Goal: Information Seeking & Learning: Check status

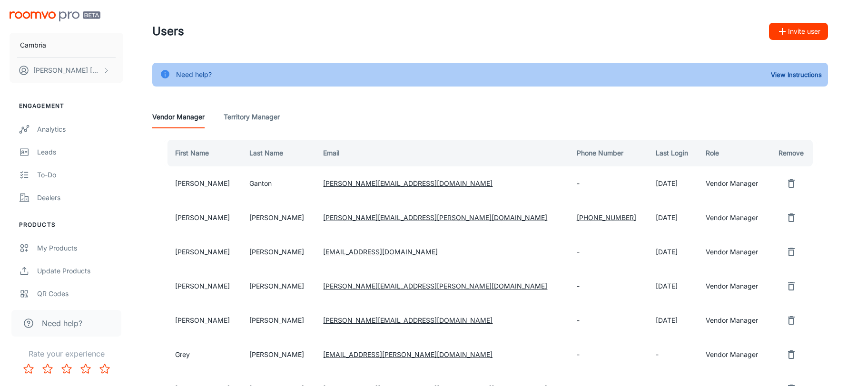
click at [69, 14] on img "scrollable content" at bounding box center [55, 16] width 91 height 10
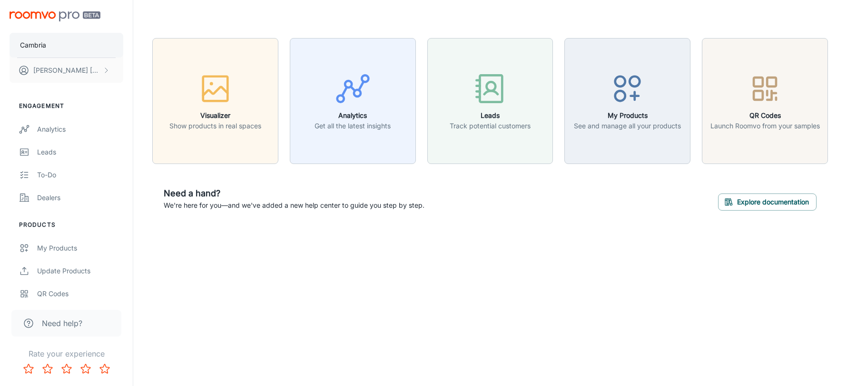
click at [66, 53] on button "Cambria" at bounding box center [67, 45] width 114 height 25
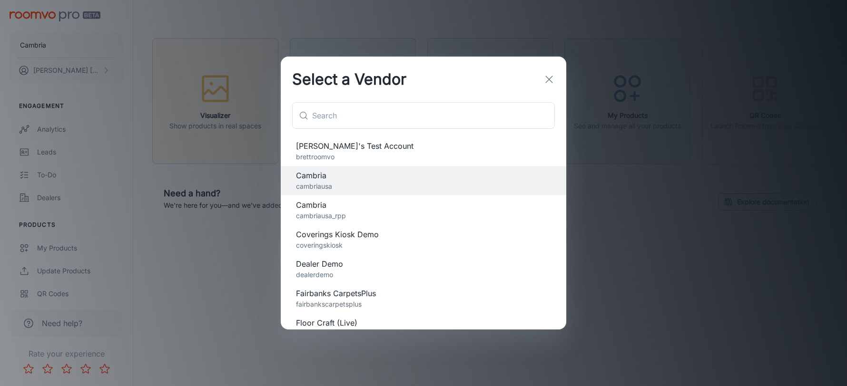
click at [357, 203] on span "Cambria" at bounding box center [423, 204] width 255 height 11
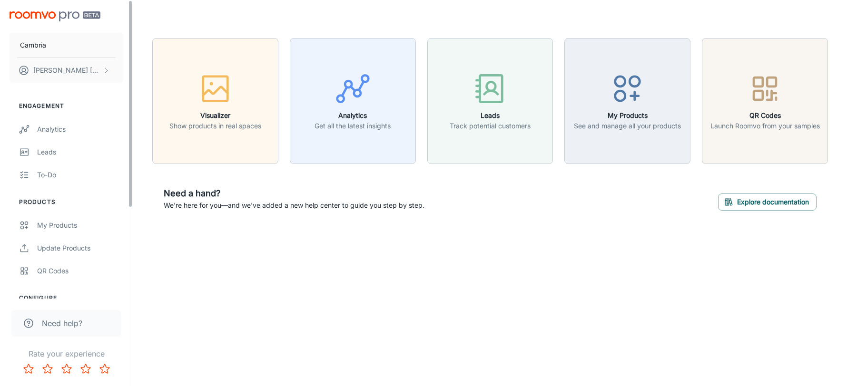
click at [66, 29] on div "Cambria Brett Theriault" at bounding box center [66, 45] width 133 height 90
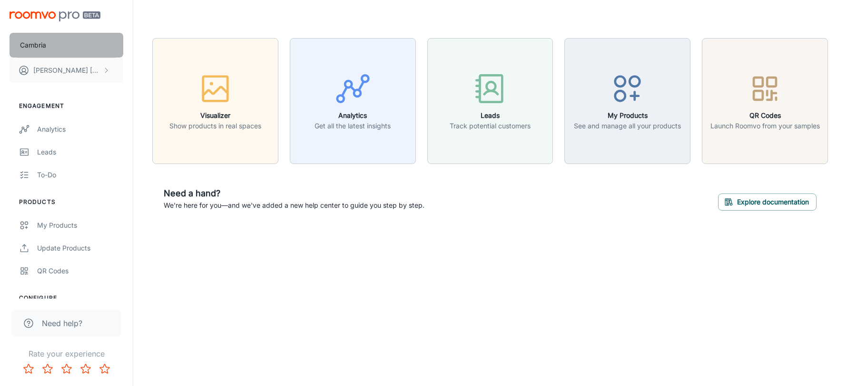
click at [67, 39] on button "Cambria" at bounding box center [67, 45] width 114 height 25
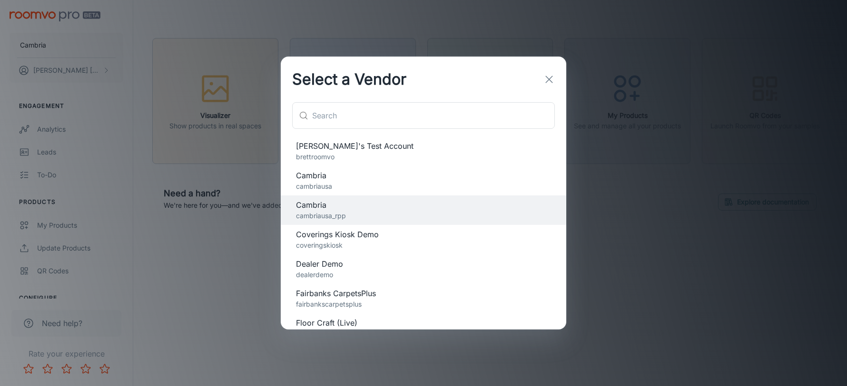
click at [317, 175] on span "Cambria" at bounding box center [423, 175] width 255 height 11
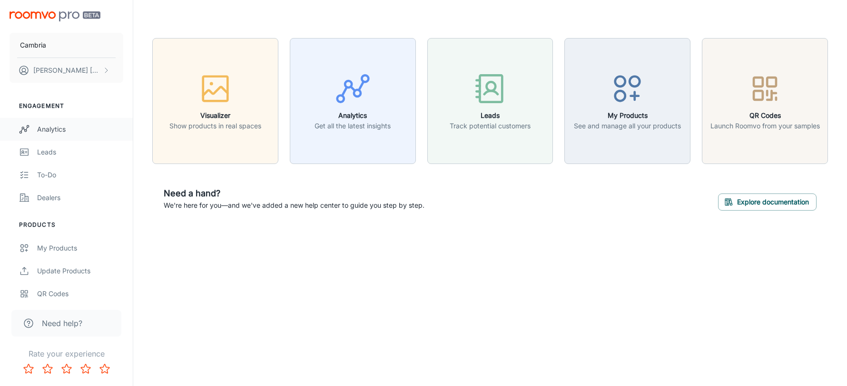
click at [65, 128] on div "Analytics" at bounding box center [80, 129] width 86 height 10
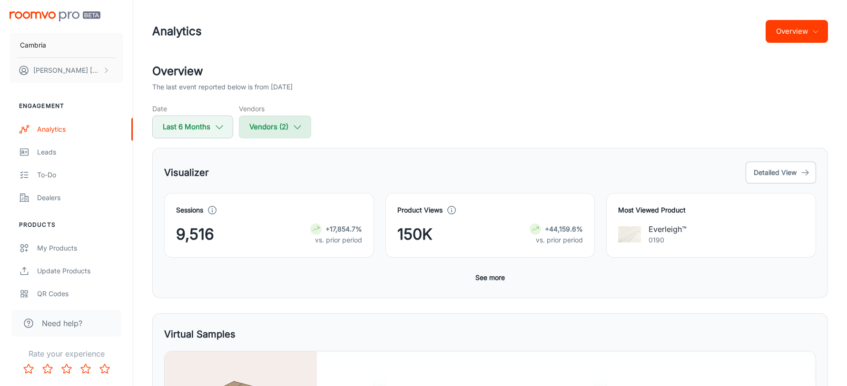
click at [293, 129] on icon "button" at bounding box center [297, 127] width 10 height 10
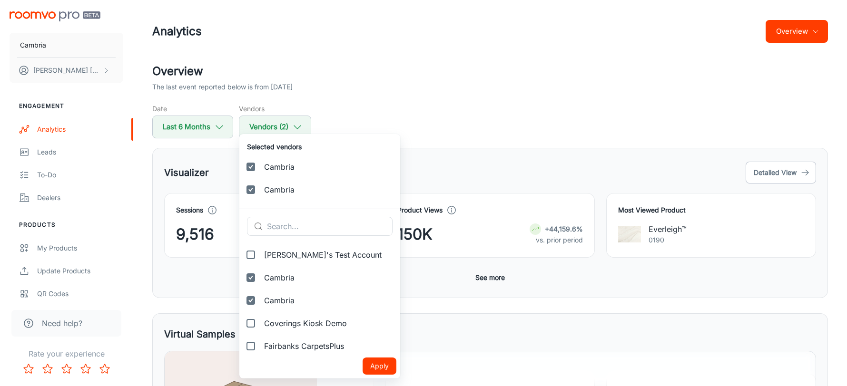
click at [444, 96] on div at bounding box center [423, 193] width 847 height 386
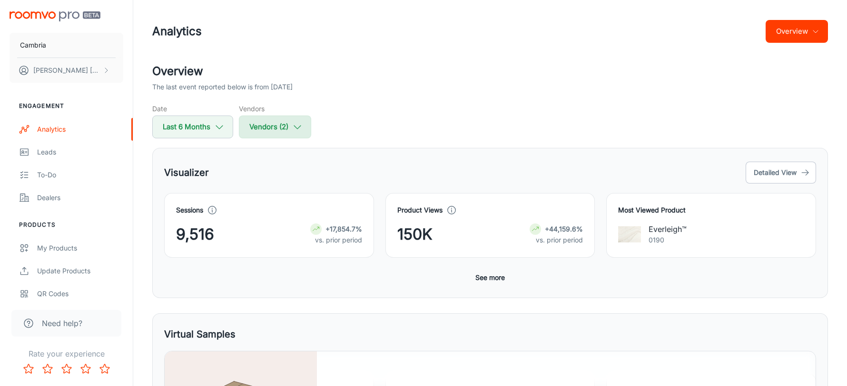
click at [292, 123] on button "Vendors (2)" at bounding box center [275, 127] width 72 height 23
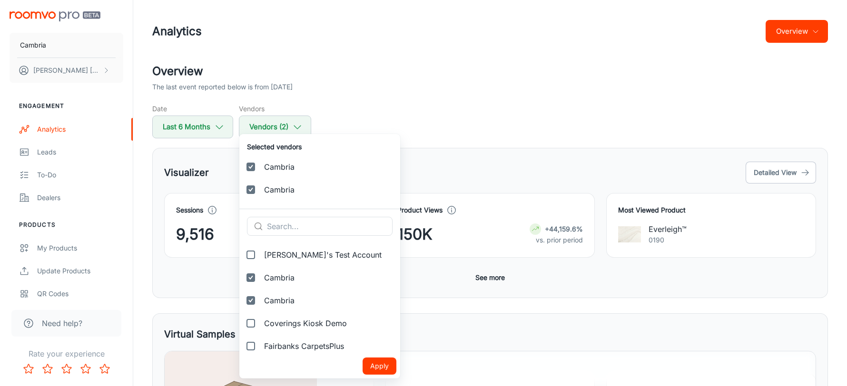
click at [371, 86] on div at bounding box center [423, 193] width 847 height 386
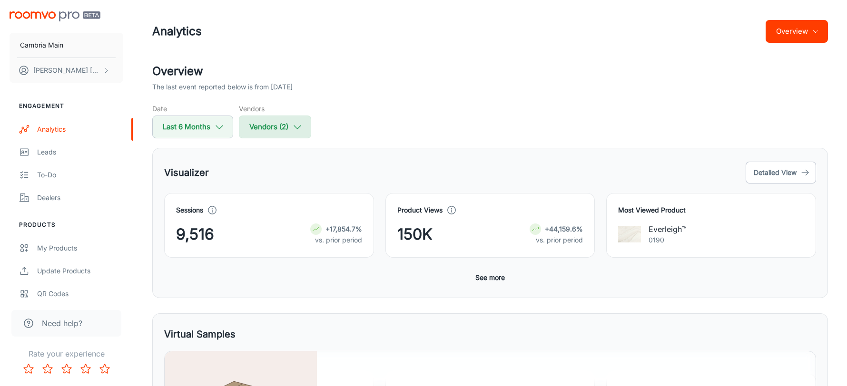
click at [291, 126] on button "Vendors (2)" at bounding box center [275, 127] width 72 height 23
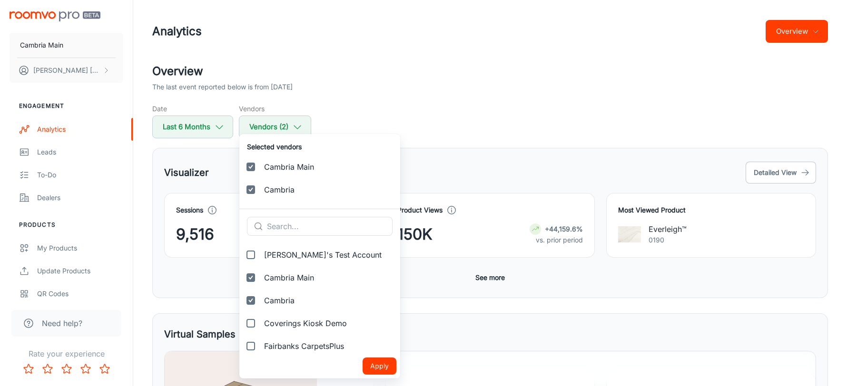
click at [450, 104] on div at bounding box center [423, 193] width 847 height 386
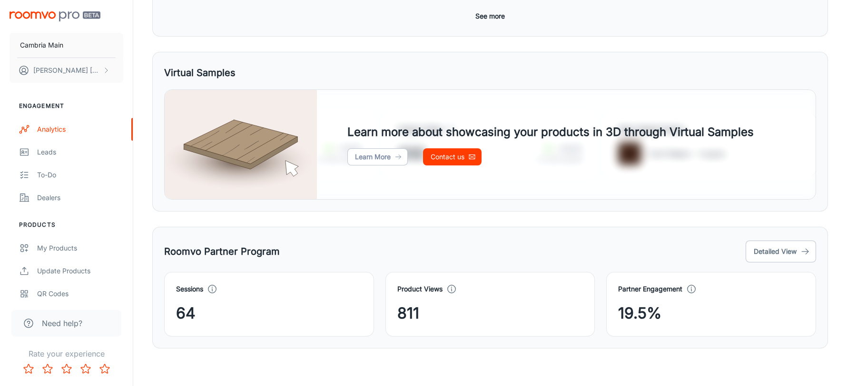
scroll to position [262, 0]
click at [776, 248] on button "Detailed View" at bounding box center [780, 251] width 70 height 22
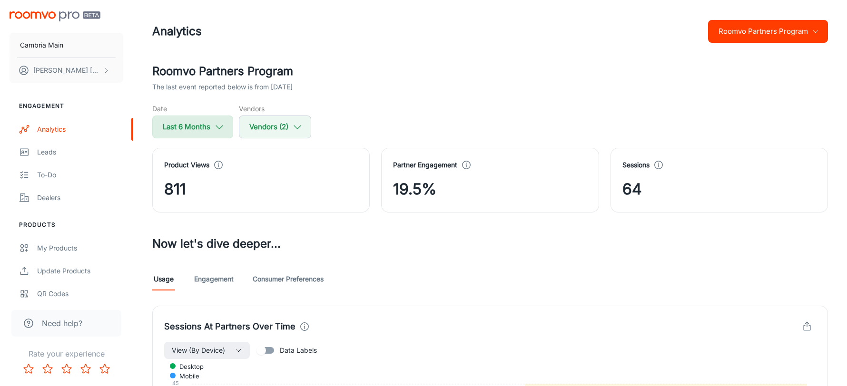
click at [208, 122] on button "Last 6 Months" at bounding box center [192, 127] width 81 height 23
select select "2"
select select "2025"
select select "7"
select select "2025"
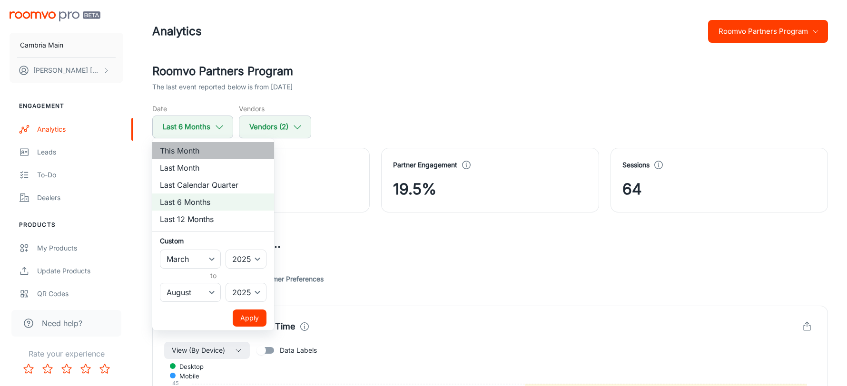
click at [204, 153] on li "This Month" at bounding box center [213, 150] width 122 height 17
select select "8"
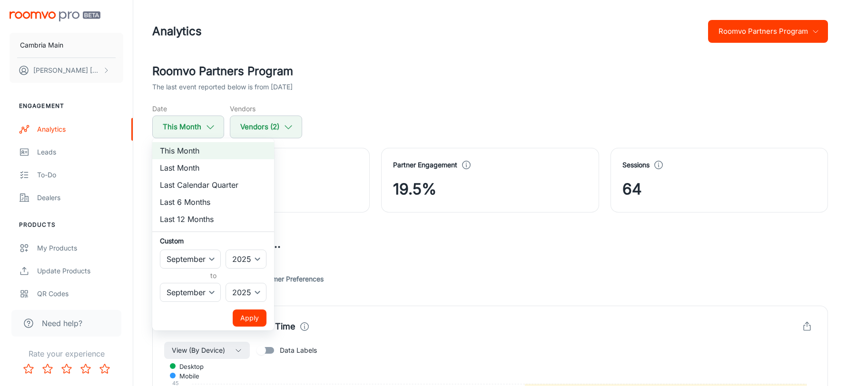
click at [254, 320] on button "Apply" at bounding box center [250, 318] width 34 height 17
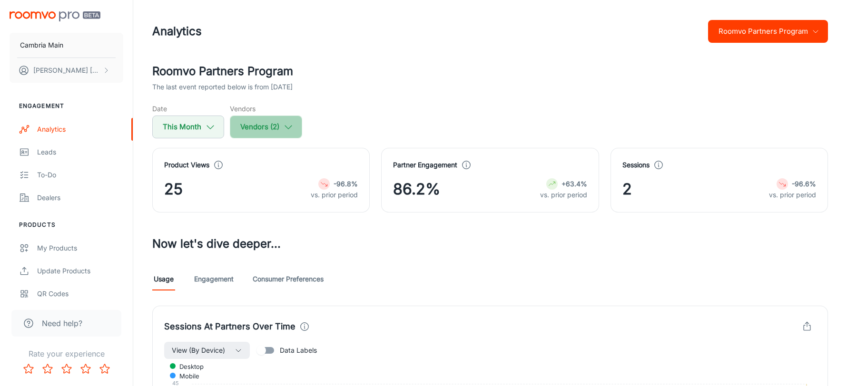
click at [273, 127] on button "Vendors (2)" at bounding box center [266, 127] width 72 height 23
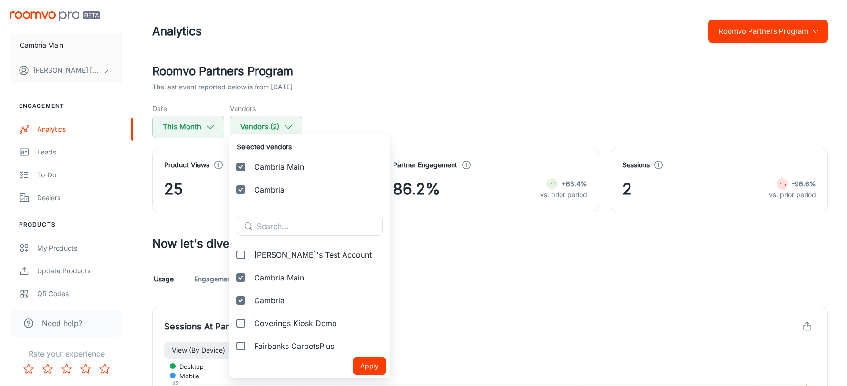
click at [458, 87] on div at bounding box center [423, 193] width 847 height 386
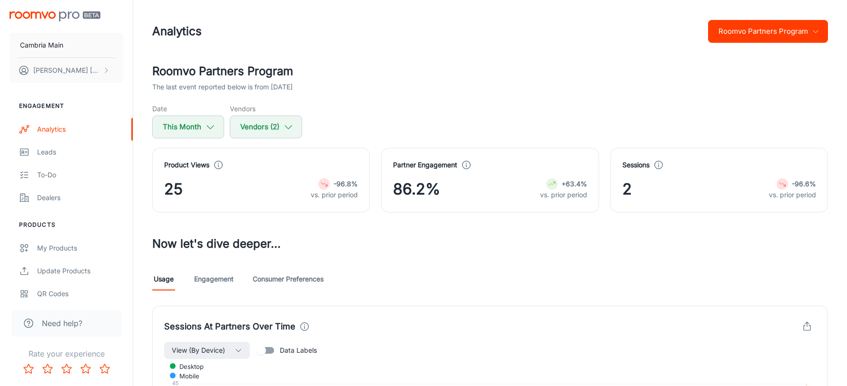
click at [556, 39] on div "Analytics Roomvo Partners Program" at bounding box center [489, 31] width 675 height 25
click at [574, 90] on div "The last event reported below is from [DATE]" at bounding box center [489, 87] width 675 height 10
click at [645, 76] on h2 "Roomvo Partners Program" at bounding box center [489, 71] width 675 height 17
click at [600, 195] on div "Sessions 2 -96.6% vs. prior period" at bounding box center [713, 175] width 229 height 76
click at [581, 96] on div "Roomvo Partners Program The last event reported below is from 2025-09-03 Date T…" at bounding box center [489, 101] width 675 height 76
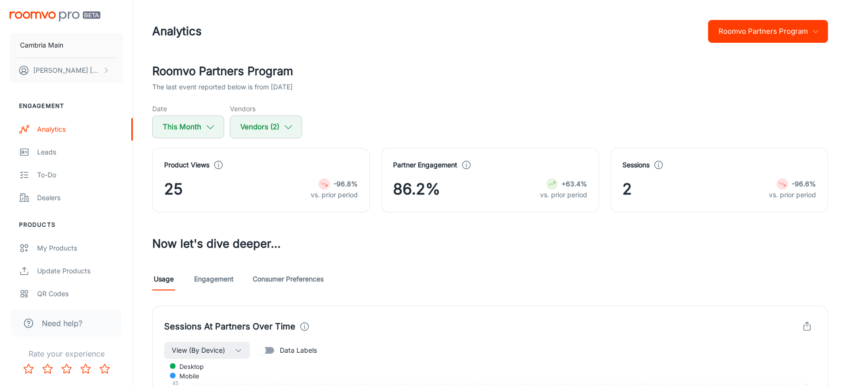
click at [607, 113] on div "Date This Month Vendors Vendors (2)" at bounding box center [489, 121] width 675 height 35
click at [603, 169] on div "Sessions 2 -96.6% vs. prior period" at bounding box center [713, 175] width 229 height 76
drag, startPoint x: 560, startPoint y: 184, endPoint x: 590, endPoint y: 186, distance: 30.1
click at [590, 186] on div "Partner Engagement 86.2% +63.4% vs. prior period" at bounding box center [489, 180] width 217 height 65
click at [606, 103] on div "Roomvo Partners Program The last event reported below is from 2025-09-03 Date T…" at bounding box center [489, 101] width 675 height 76
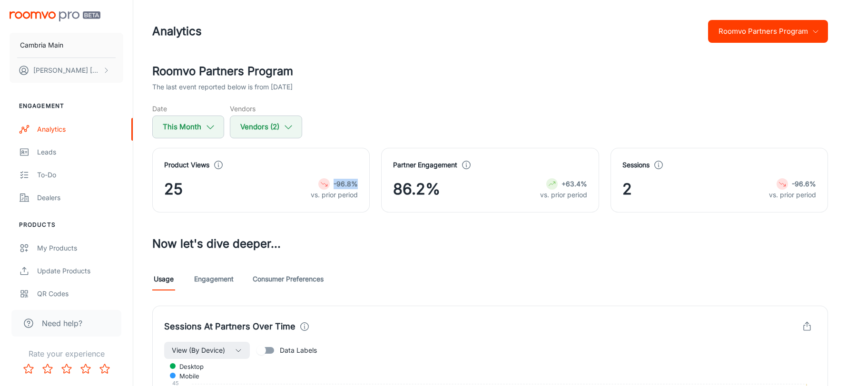
drag, startPoint x: 332, startPoint y: 185, endPoint x: 364, endPoint y: 187, distance: 32.9
click at [364, 187] on div "Product Views 25 -96.8% vs. prior period" at bounding box center [260, 180] width 217 height 65
click at [73, 20] on img "scrollable content" at bounding box center [55, 16] width 91 height 10
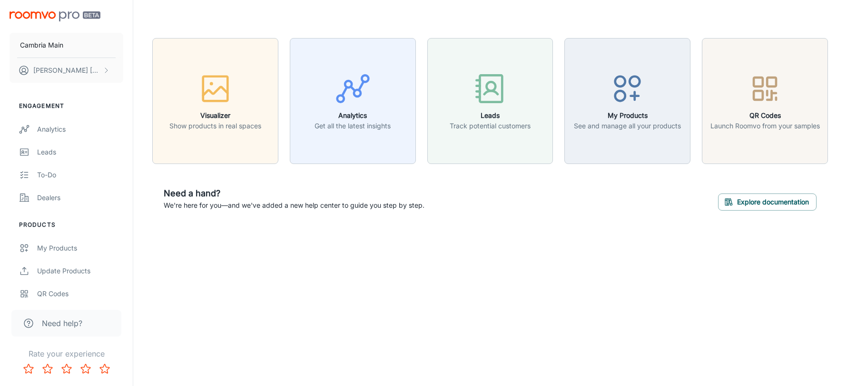
click at [415, 20] on header at bounding box center [490, 19] width 698 height 38
click at [71, 125] on div "Analytics" at bounding box center [80, 129] width 86 height 10
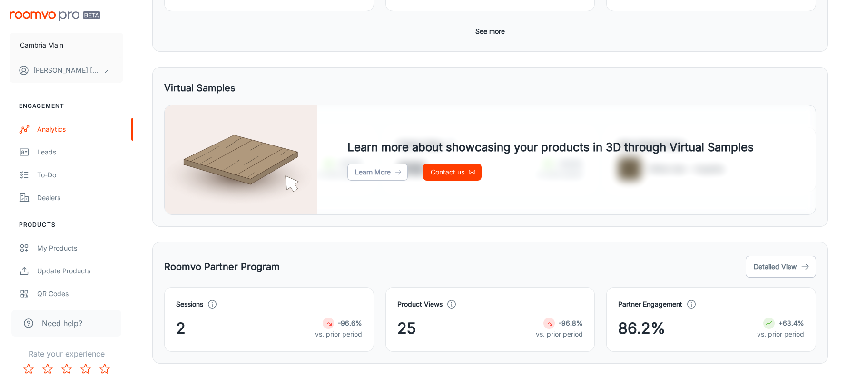
scroll to position [262, 0]
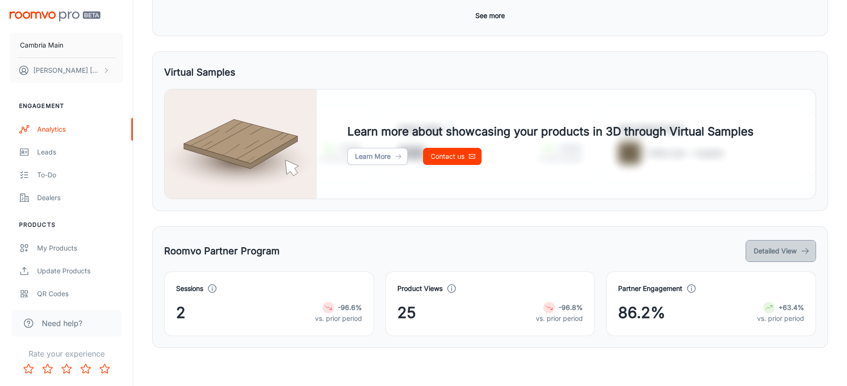
click at [786, 247] on button "Detailed View" at bounding box center [780, 251] width 70 height 22
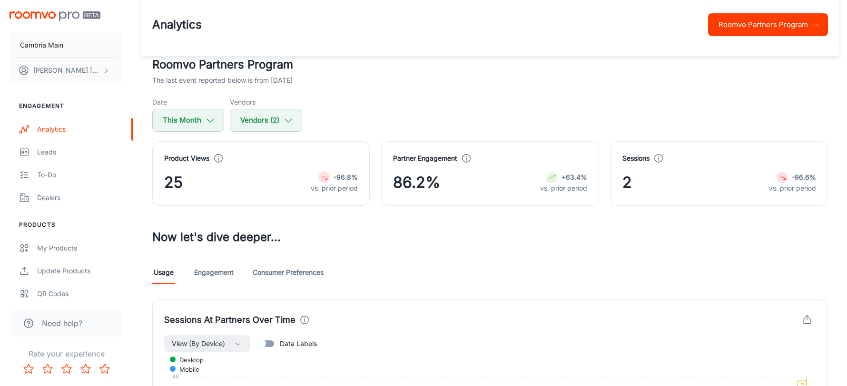
scroll to position [14, 0]
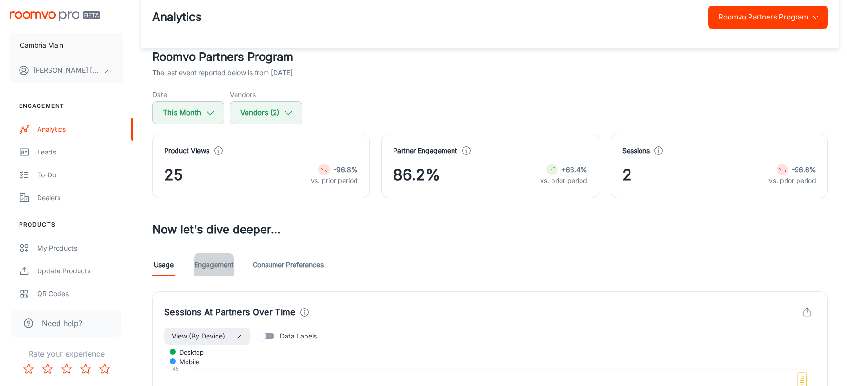
click at [195, 265] on link "Engagement" at bounding box center [213, 265] width 39 height 23
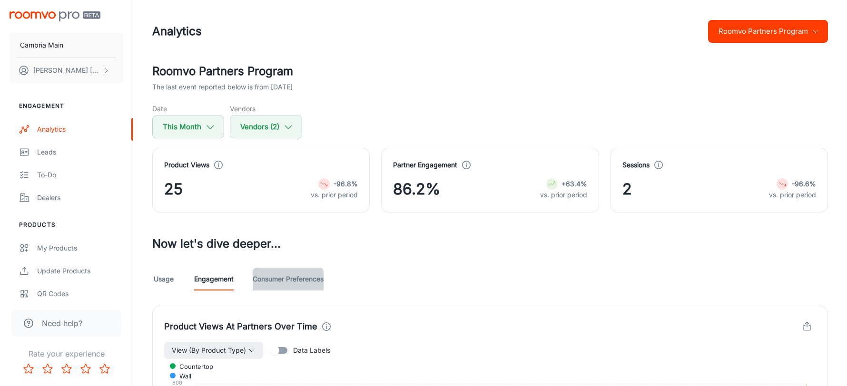
click at [274, 282] on link "Consumer Preferences" at bounding box center [288, 279] width 71 height 23
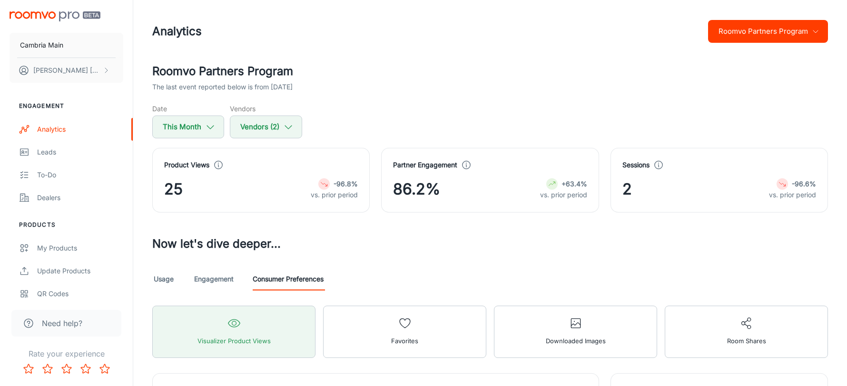
click at [438, 77] on h2 "Roomvo Partners Program" at bounding box center [489, 71] width 675 height 17
click at [541, 46] on header "Analytics Roomvo Partners Program" at bounding box center [490, 31] width 698 height 63
click at [478, 64] on h2 "Roomvo Partners Program" at bounding box center [489, 71] width 675 height 17
click at [60, 197] on div "Dealers" at bounding box center [80, 198] width 86 height 10
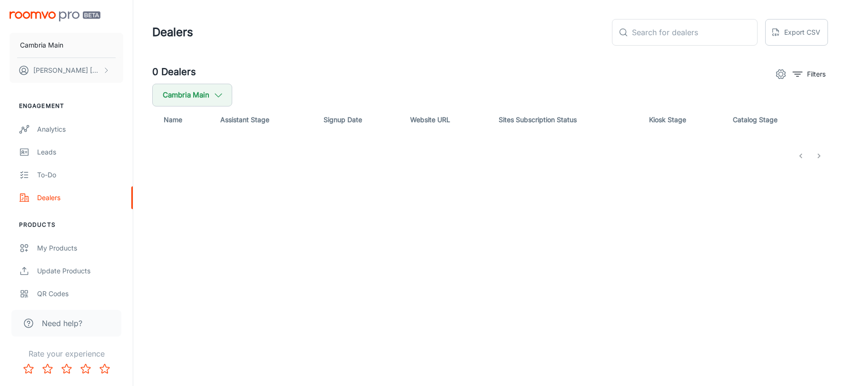
click at [221, 80] on div "0 Dealers Filters" at bounding box center [489, 74] width 675 height 19
click at [201, 108] on th "Name" at bounding box center [182, 120] width 60 height 27
click at [211, 96] on button "Cambria Main" at bounding box center [192, 95] width 80 height 23
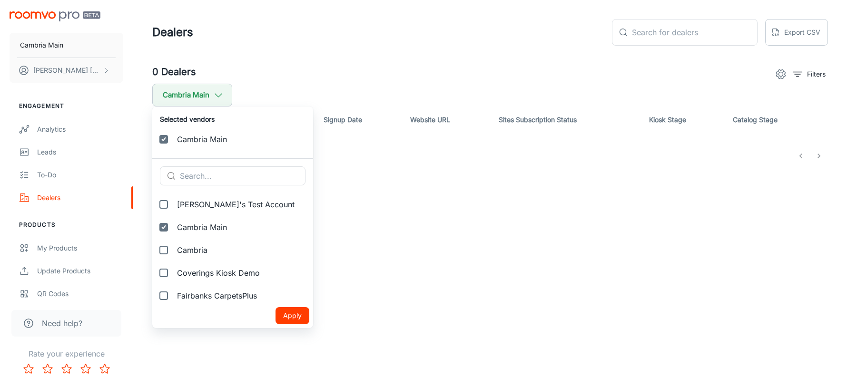
click at [366, 42] on div at bounding box center [423, 193] width 847 height 386
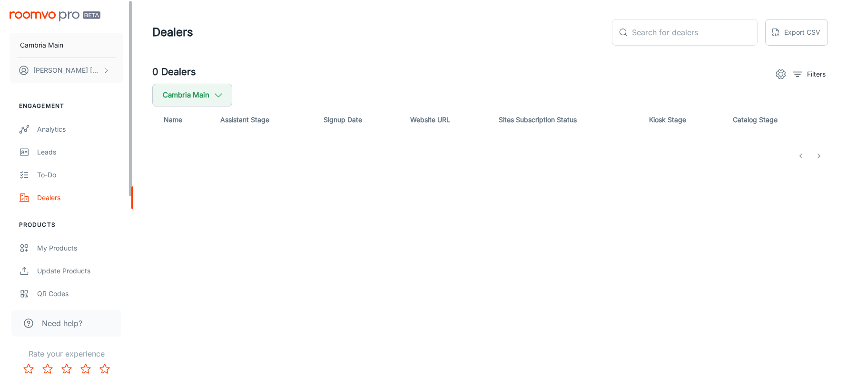
click at [63, 16] on img "scrollable content" at bounding box center [55, 16] width 91 height 10
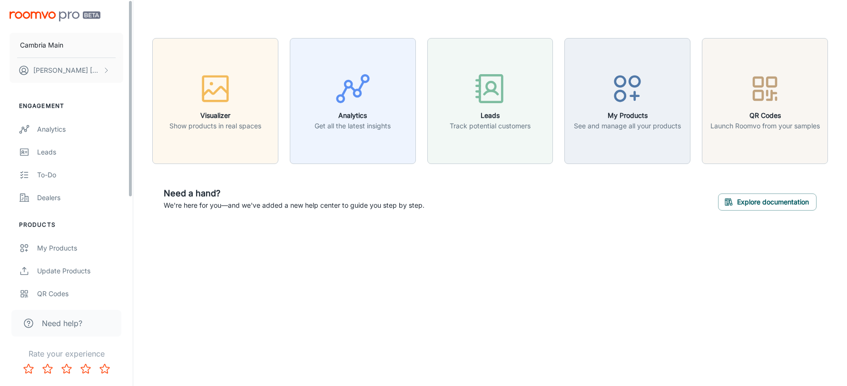
click at [344, 233] on div "Visualizer Show products in real spaces Analytics Get all the latest insights L…" at bounding box center [490, 130] width 714 height 260
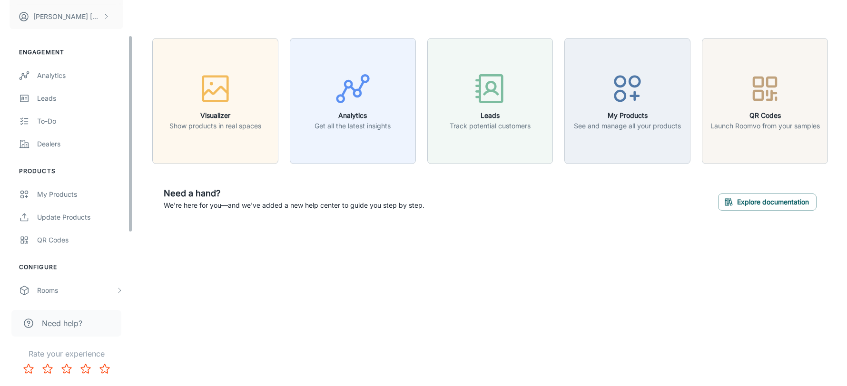
scroll to position [56, 0]
click at [68, 139] on div "Dealers" at bounding box center [80, 142] width 86 height 10
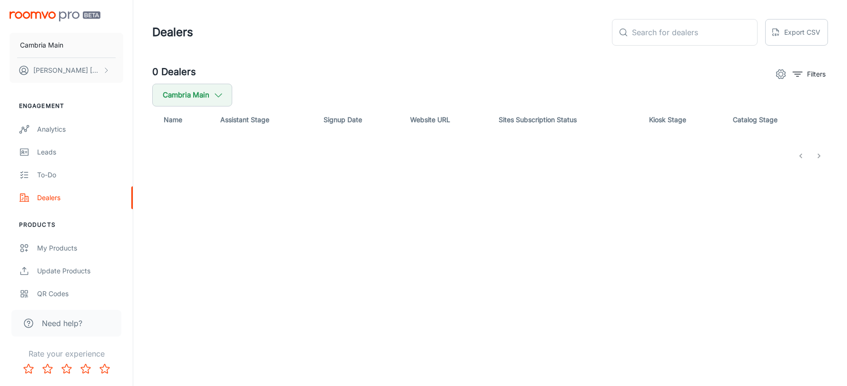
click at [453, 35] on div "Dealers ​ ​ Export CSV" at bounding box center [489, 32] width 675 height 27
click at [179, 99] on button "Cambria Main" at bounding box center [192, 95] width 80 height 23
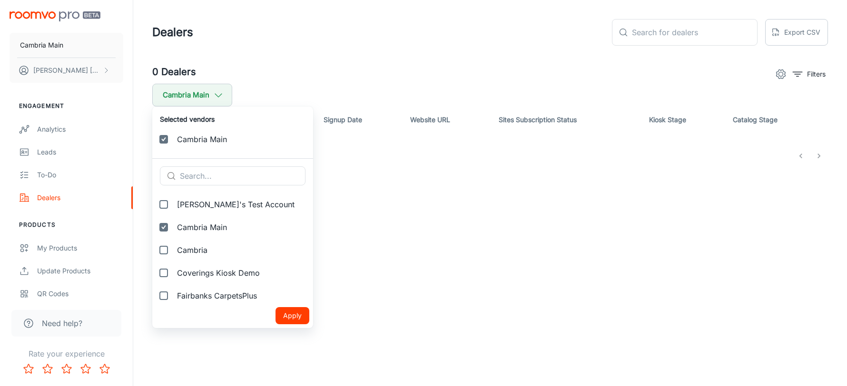
click at [201, 253] on span "Cambria" at bounding box center [241, 249] width 128 height 11
click at [173, 253] on input "Cambria" at bounding box center [163, 250] width 19 height 19
checkbox input "true"
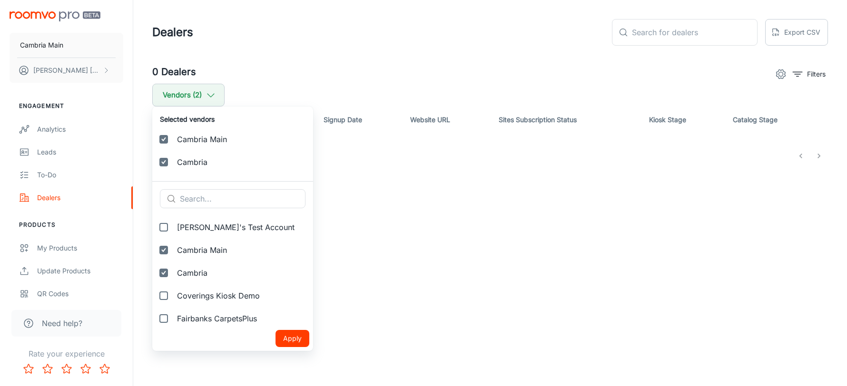
click at [280, 334] on button "Apply" at bounding box center [292, 338] width 34 height 17
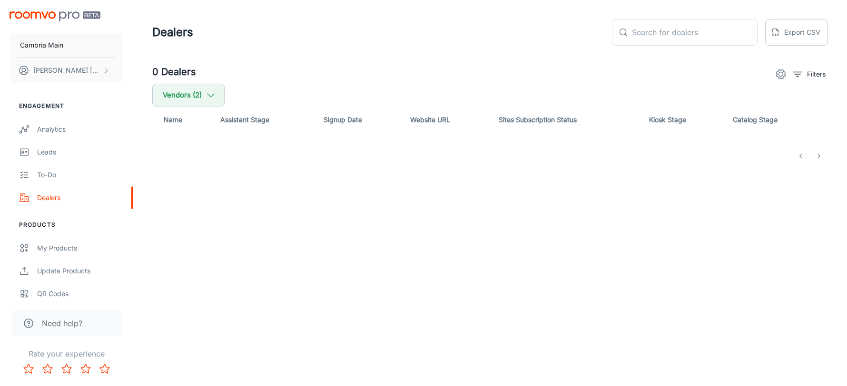
click at [525, 58] on header "Dealers ​ ​ Export CSV" at bounding box center [490, 32] width 698 height 65
click at [211, 95] on button "Cambria Main" at bounding box center [192, 95] width 80 height 23
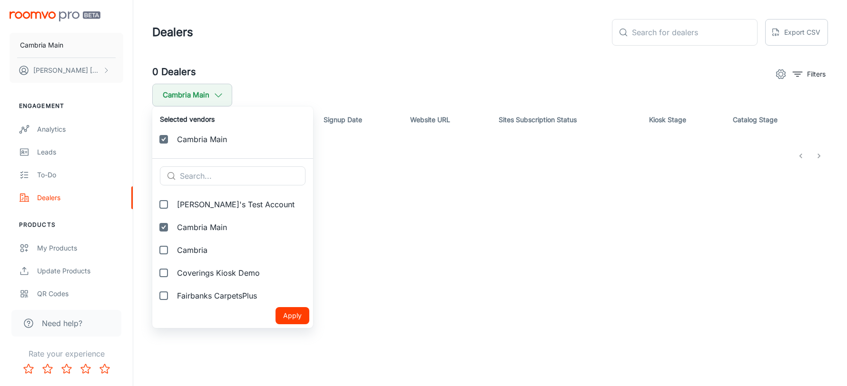
click at [189, 141] on span "Cambria Main" at bounding box center [241, 139] width 128 height 11
click at [173, 141] on input "Cambria Main" at bounding box center [163, 139] width 19 height 19
checkbox input "false"
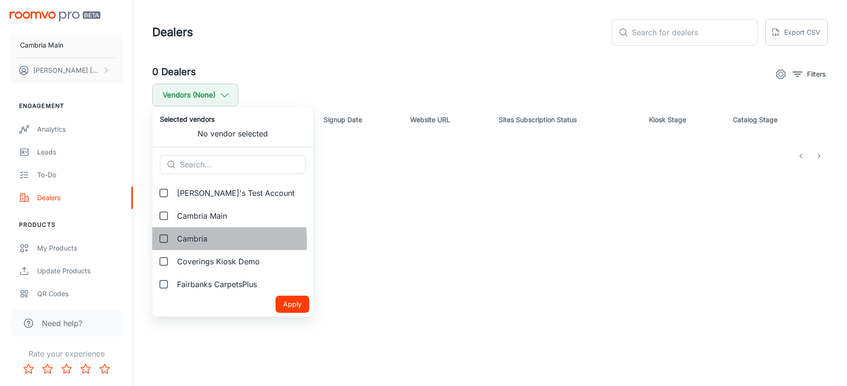
click at [184, 242] on span "Cambria" at bounding box center [241, 238] width 128 height 11
click at [173, 242] on input "Cambria" at bounding box center [163, 238] width 19 height 19
checkbox input "true"
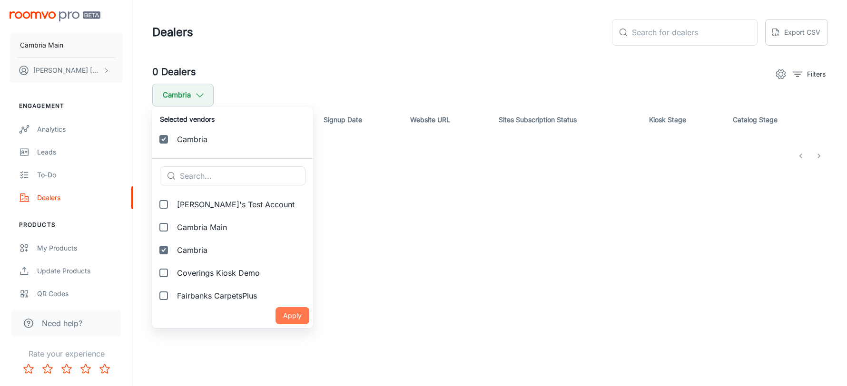
click at [291, 314] on button "Apply" at bounding box center [292, 315] width 34 height 17
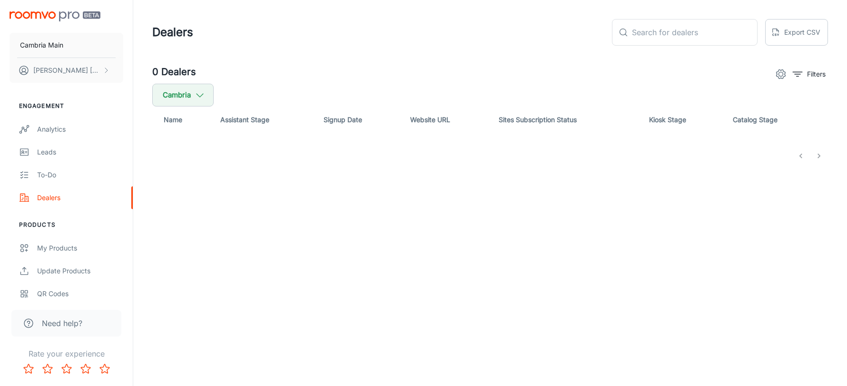
click at [348, 65] on div "0 Dealers Filters" at bounding box center [489, 74] width 675 height 19
click at [466, 49] on header "Dealers ​ ​ Export CSV" at bounding box center [490, 32] width 698 height 65
click at [60, 136] on link "Analytics" at bounding box center [66, 129] width 133 height 23
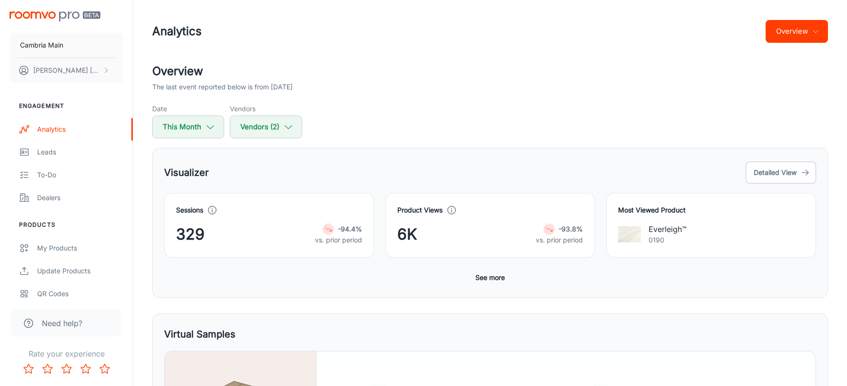
click at [544, 69] on h2 "Overview" at bounding box center [489, 71] width 675 height 17
click at [523, 72] on h2 "Overview" at bounding box center [489, 71] width 675 height 17
click at [63, 196] on div "Dealers" at bounding box center [80, 198] width 86 height 10
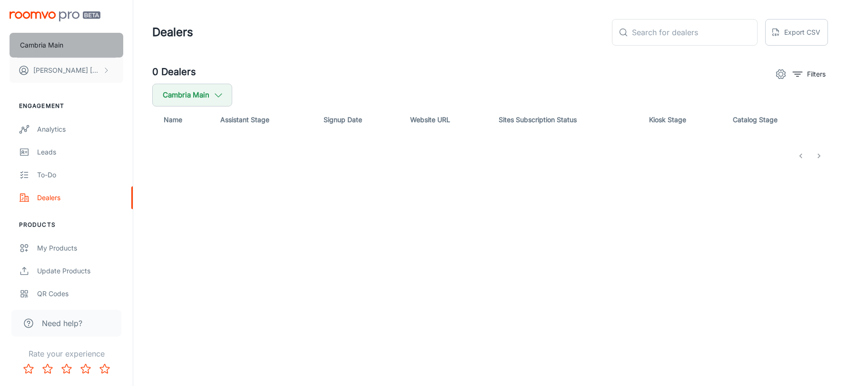
click at [50, 41] on p "Cambria Main" at bounding box center [41, 45] width 43 height 10
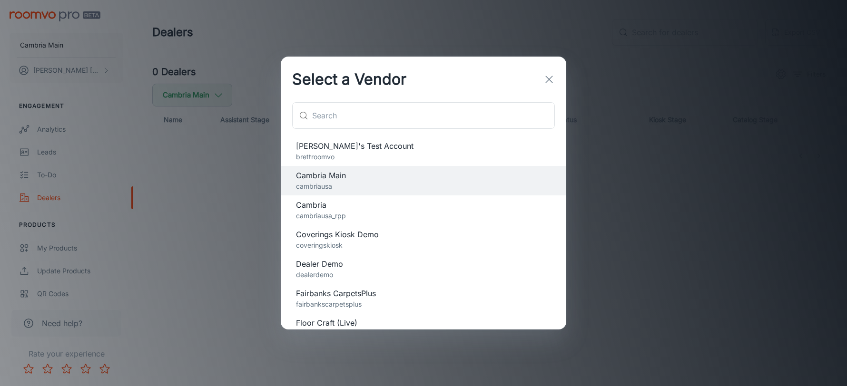
click at [356, 204] on span "Cambria" at bounding box center [423, 204] width 255 height 11
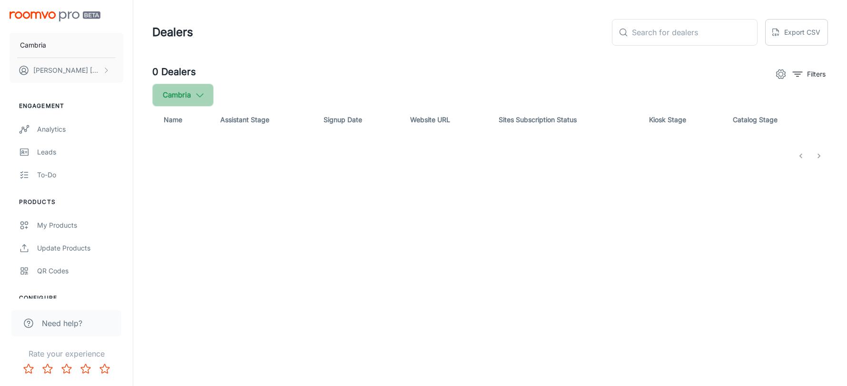
click at [184, 96] on button "Cambria" at bounding box center [182, 95] width 61 height 23
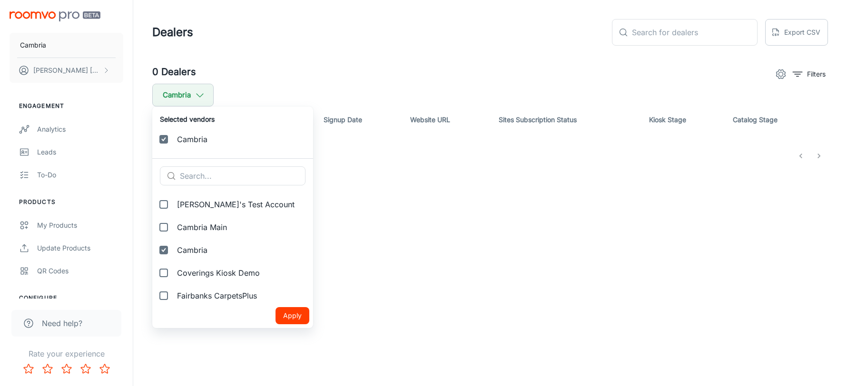
click at [350, 76] on div at bounding box center [423, 193] width 847 height 386
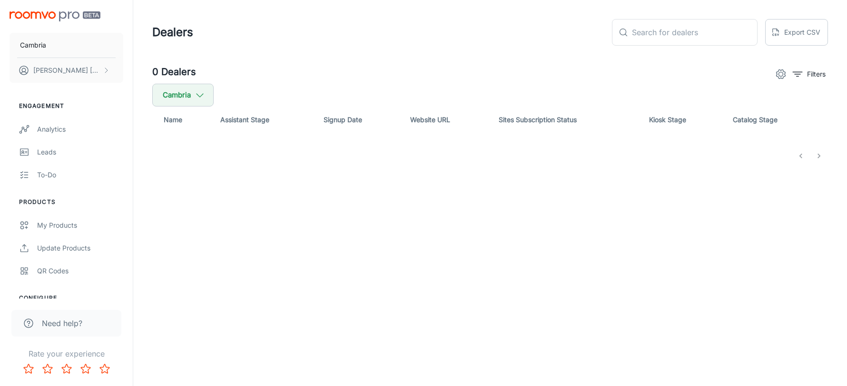
click at [386, 48] on header "Dealers ​ ​ Export CSV" at bounding box center [490, 32] width 698 height 65
click at [805, 76] on button "Filters" at bounding box center [809, 74] width 38 height 15
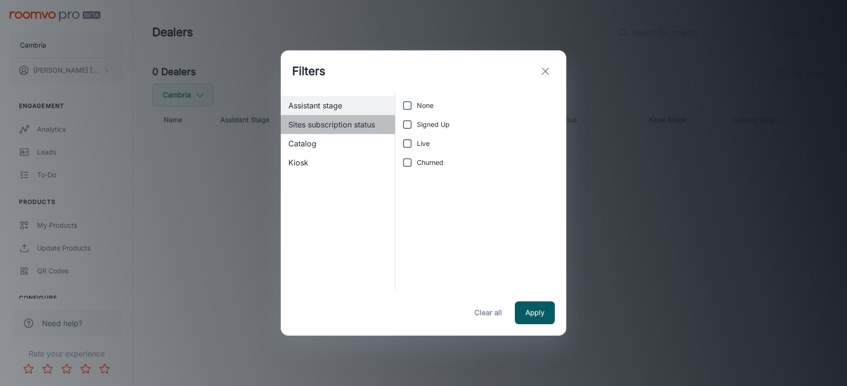
click at [325, 121] on span "Sites subscription status" at bounding box center [337, 124] width 99 height 11
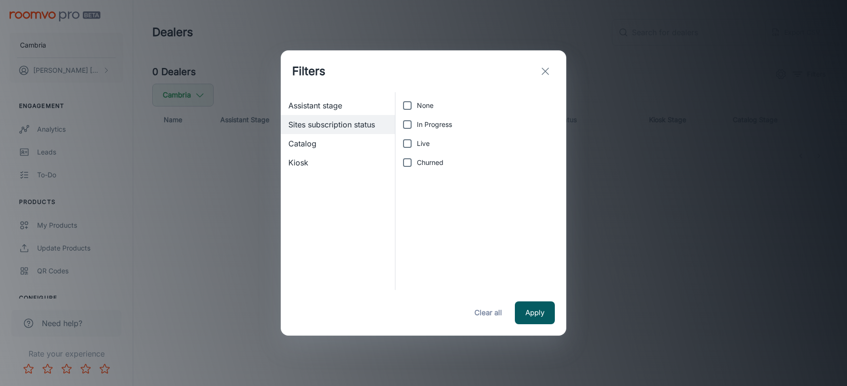
click at [314, 142] on span "Catalog" at bounding box center [337, 143] width 99 height 11
click at [313, 166] on span "Kiosk" at bounding box center [337, 162] width 99 height 11
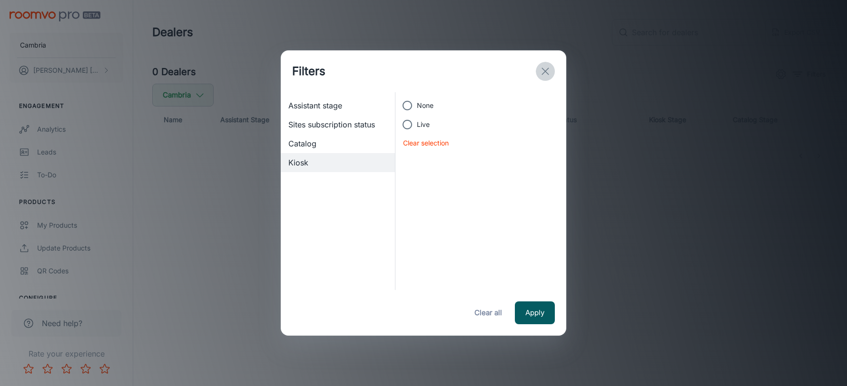
click at [539, 72] on icon "exit" at bounding box center [544, 71] width 11 height 11
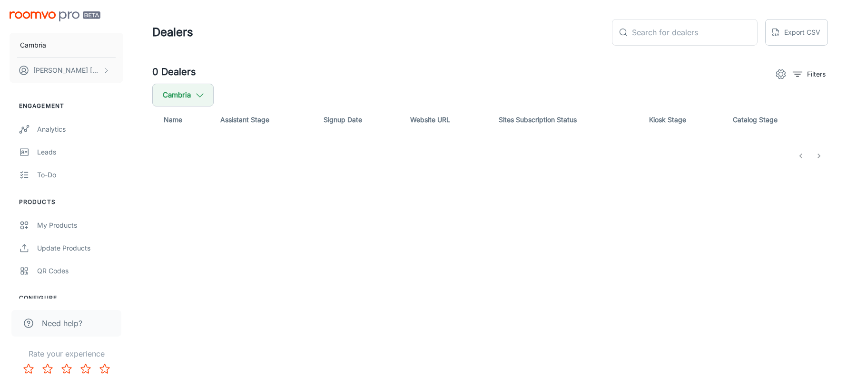
click at [474, 45] on div "Dealers ​ ​ Export CSV" at bounding box center [489, 32] width 675 height 27
click at [419, 99] on div "0 Dealers Filters Cambria Name Assistant Stage Signup Date Website URL Sites Su…" at bounding box center [490, 114] width 698 height 99
click at [71, 48] on button "Cambria" at bounding box center [67, 45] width 114 height 25
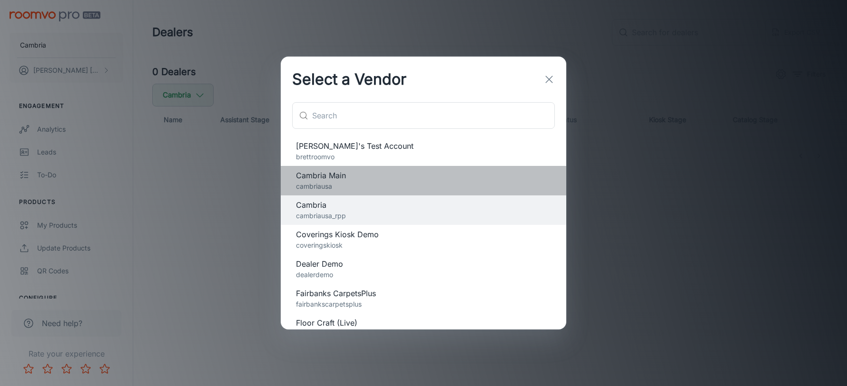
click at [355, 185] on p "cambriausa" at bounding box center [423, 186] width 255 height 10
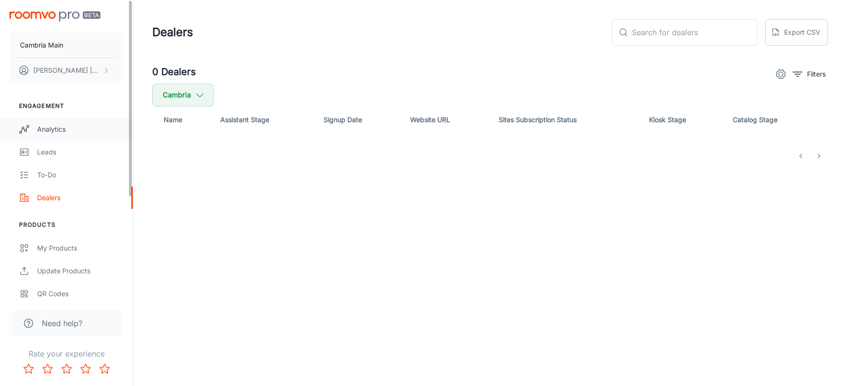
click at [55, 129] on div "Analytics" at bounding box center [80, 129] width 86 height 10
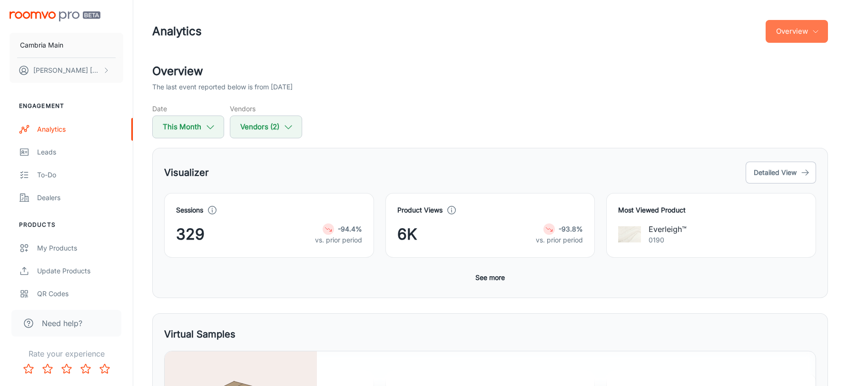
click at [799, 40] on button "Overview" at bounding box center [796, 31] width 62 height 23
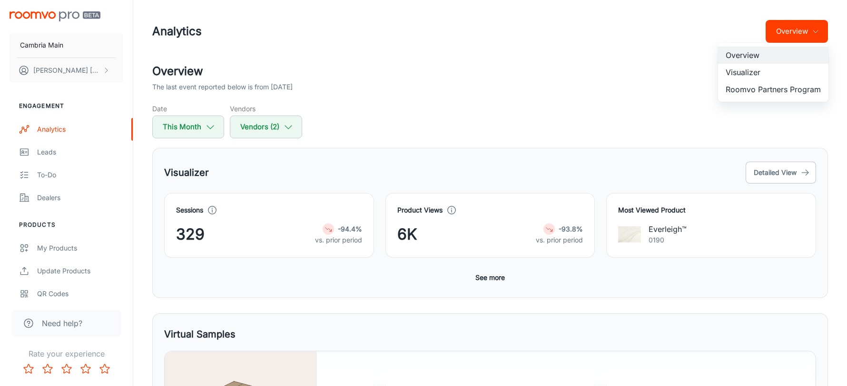
click at [779, 91] on li "Roomvo Partners Program" at bounding box center [773, 89] width 110 height 17
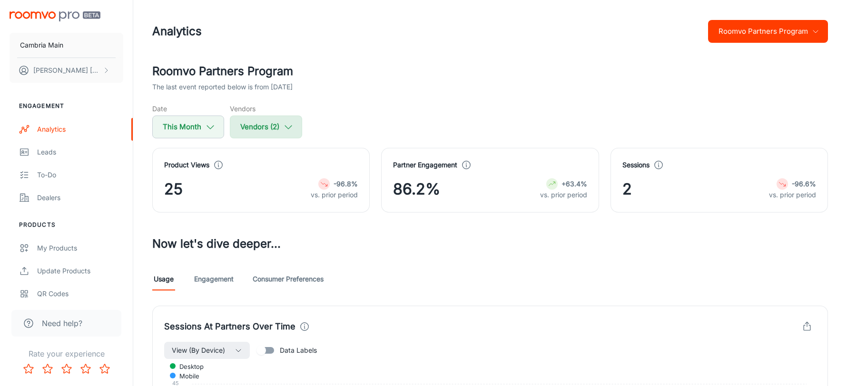
click at [270, 125] on button "Vendors (2)" at bounding box center [266, 127] width 72 height 23
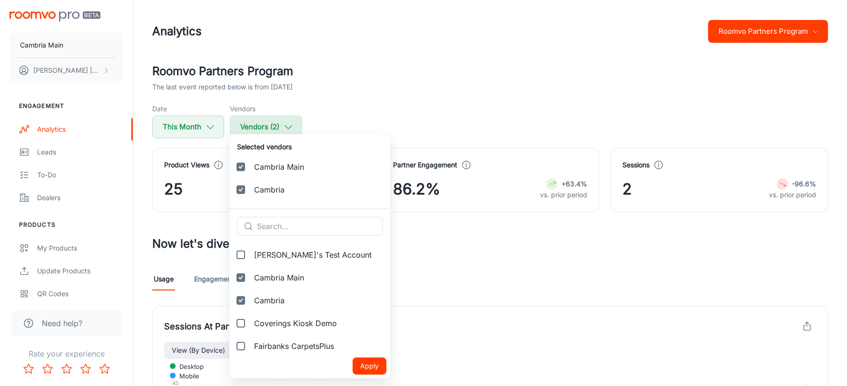
click at [270, 125] on div at bounding box center [423, 193] width 847 height 386
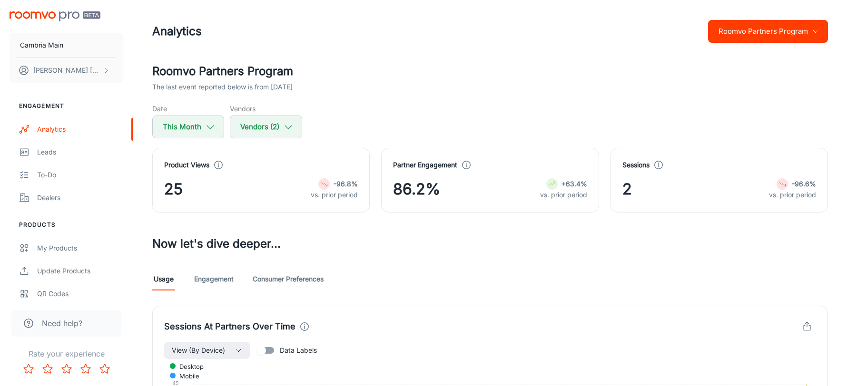
click at [426, 83] on div "The last event reported below is from [DATE]" at bounding box center [489, 87] width 675 height 10
